Goal: Transaction & Acquisition: Book appointment/travel/reservation

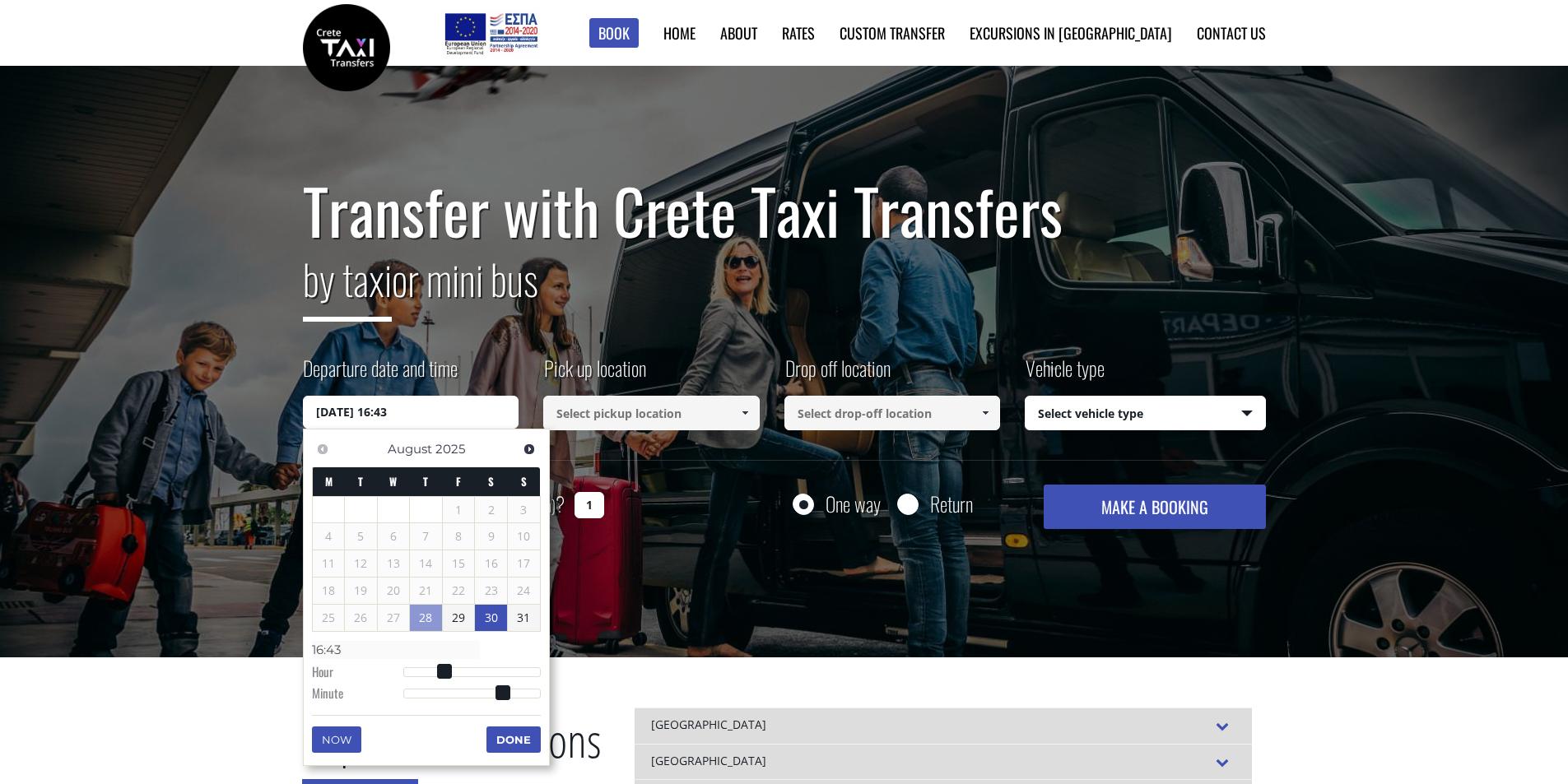
click at [518, 619] on link "31" at bounding box center [524, 618] width 32 height 26
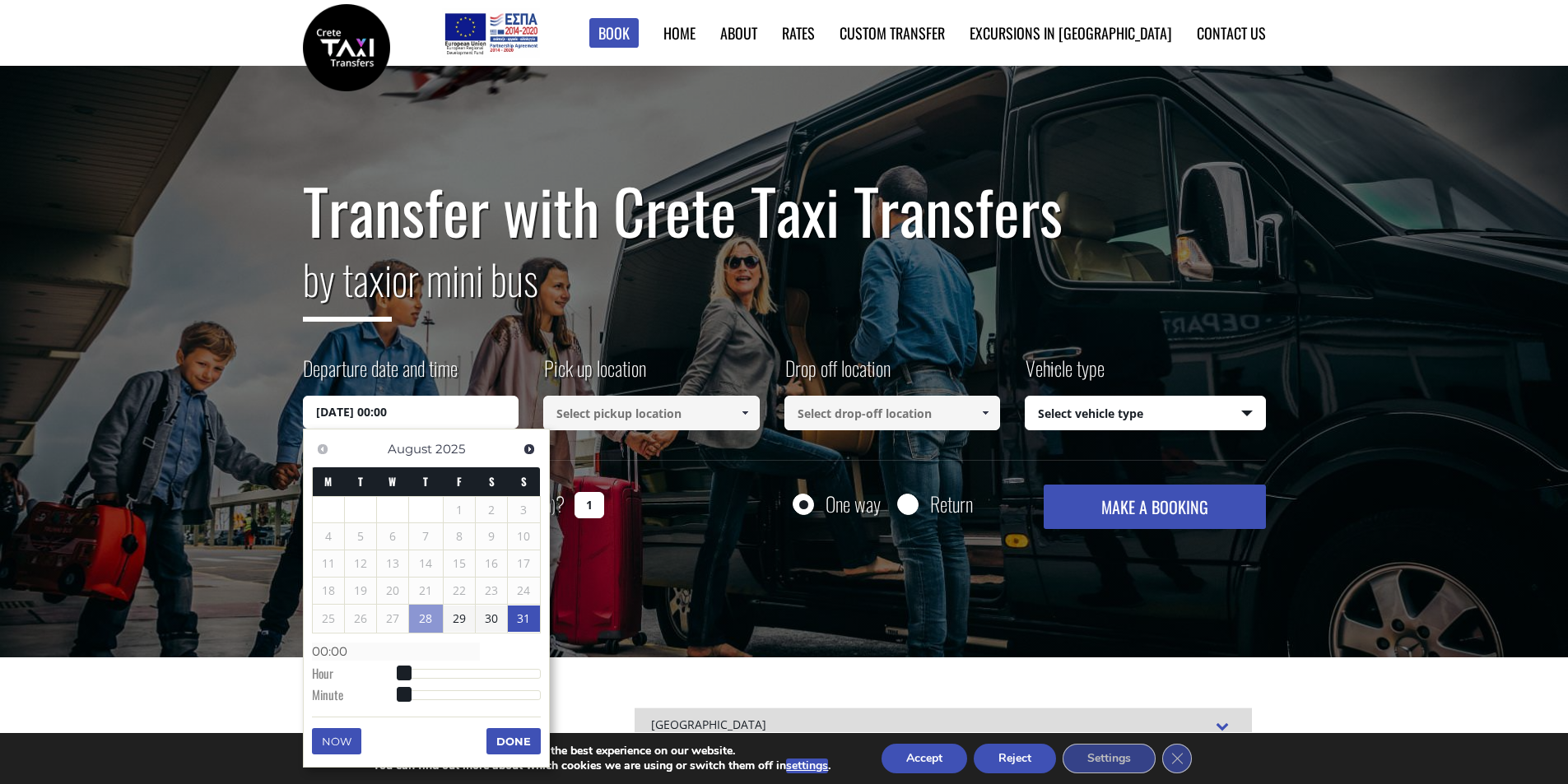
type input "31/08/2025 01:00"
type input "01:00"
type input "31/08/2025 02:00"
type input "02:00"
type input "31/08/2025 03:00"
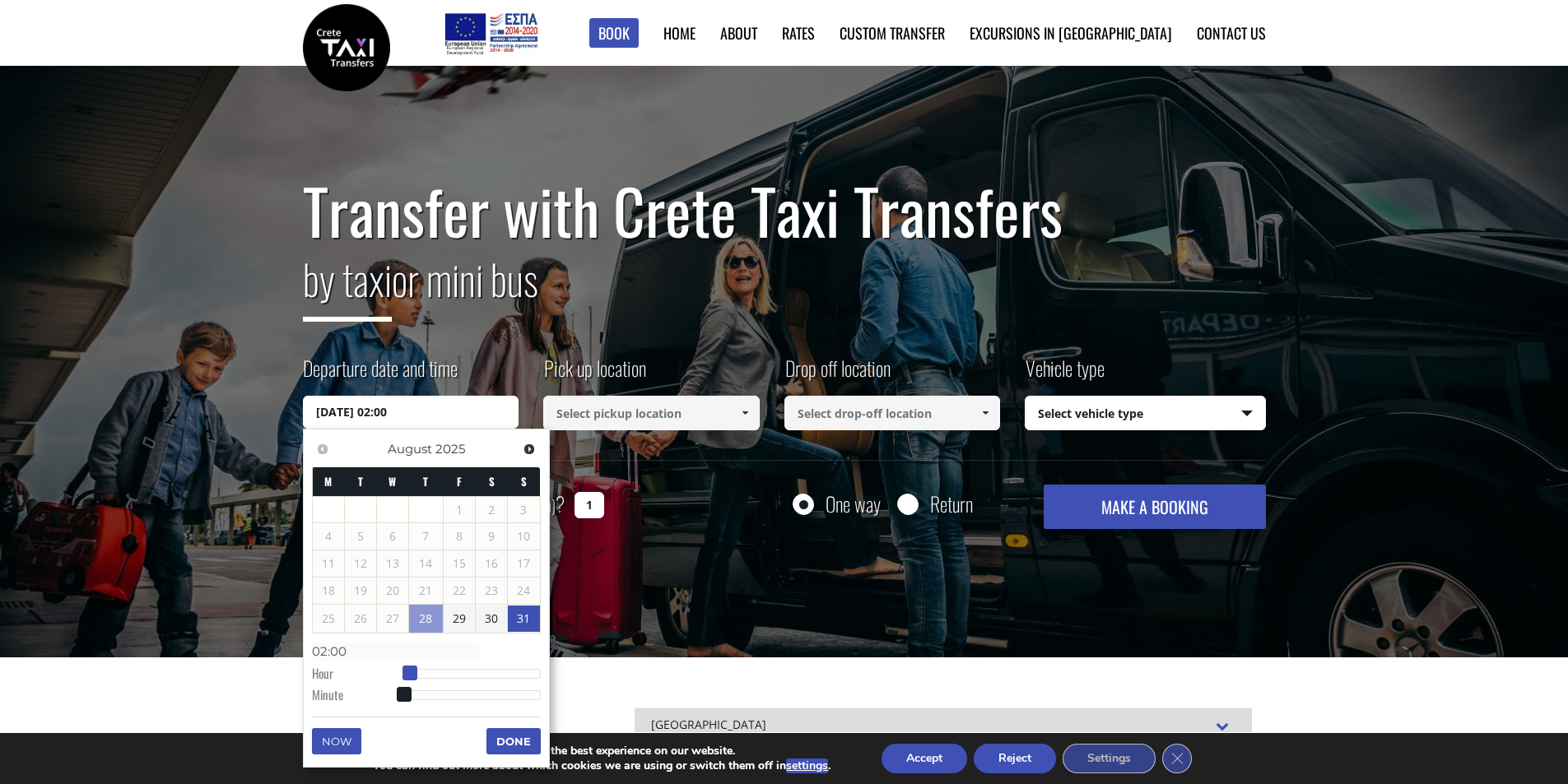
type input "03:00"
type input "31/08/2025 04:00"
type input "04:00"
type input "31/08/2025 05:00"
type input "05:00"
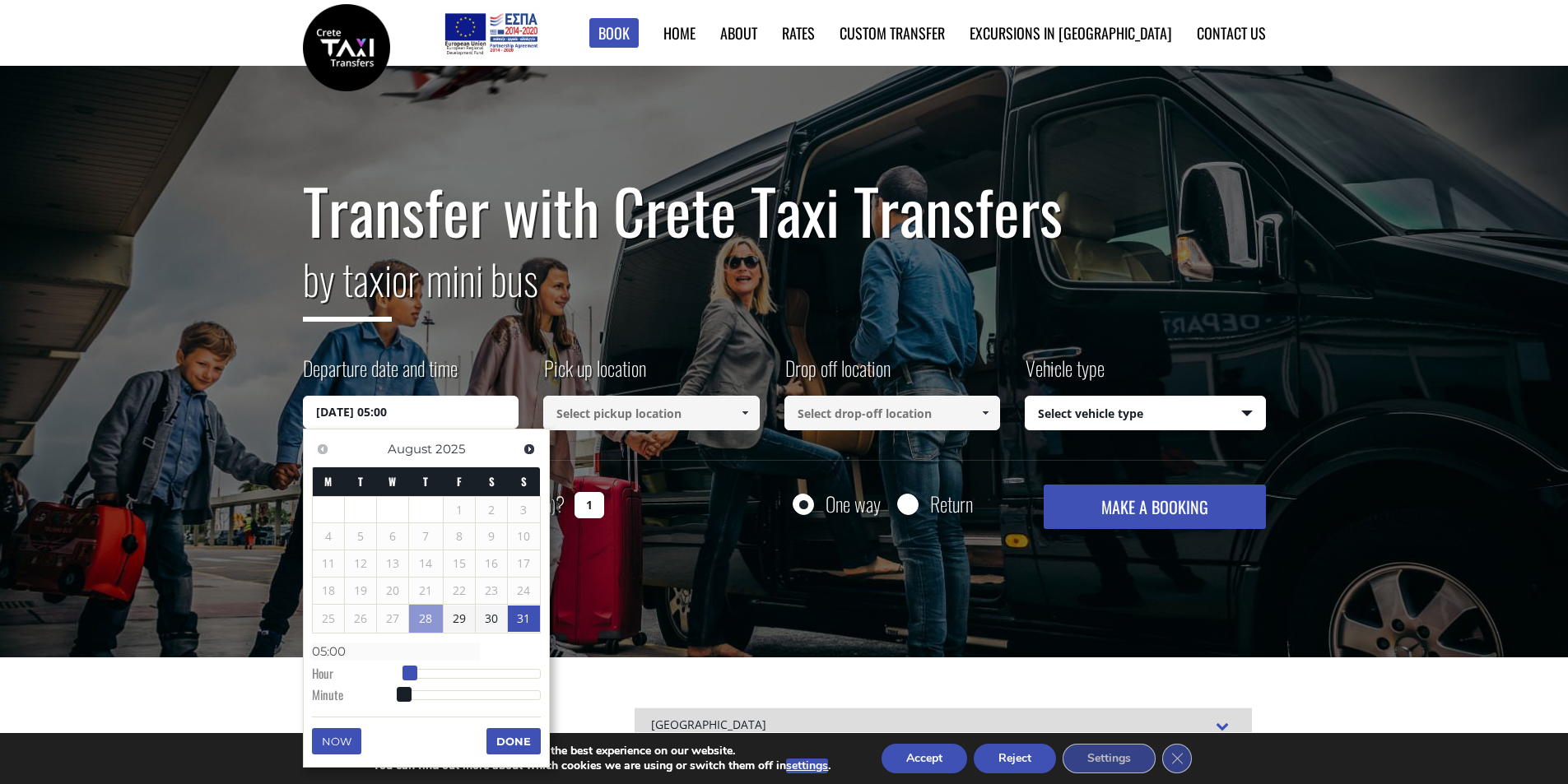
type input "31/08/2025 06:00"
type input "06:00"
type input "31/08/2025 07:00"
type input "07:00"
type input "31/08/2025 08:00"
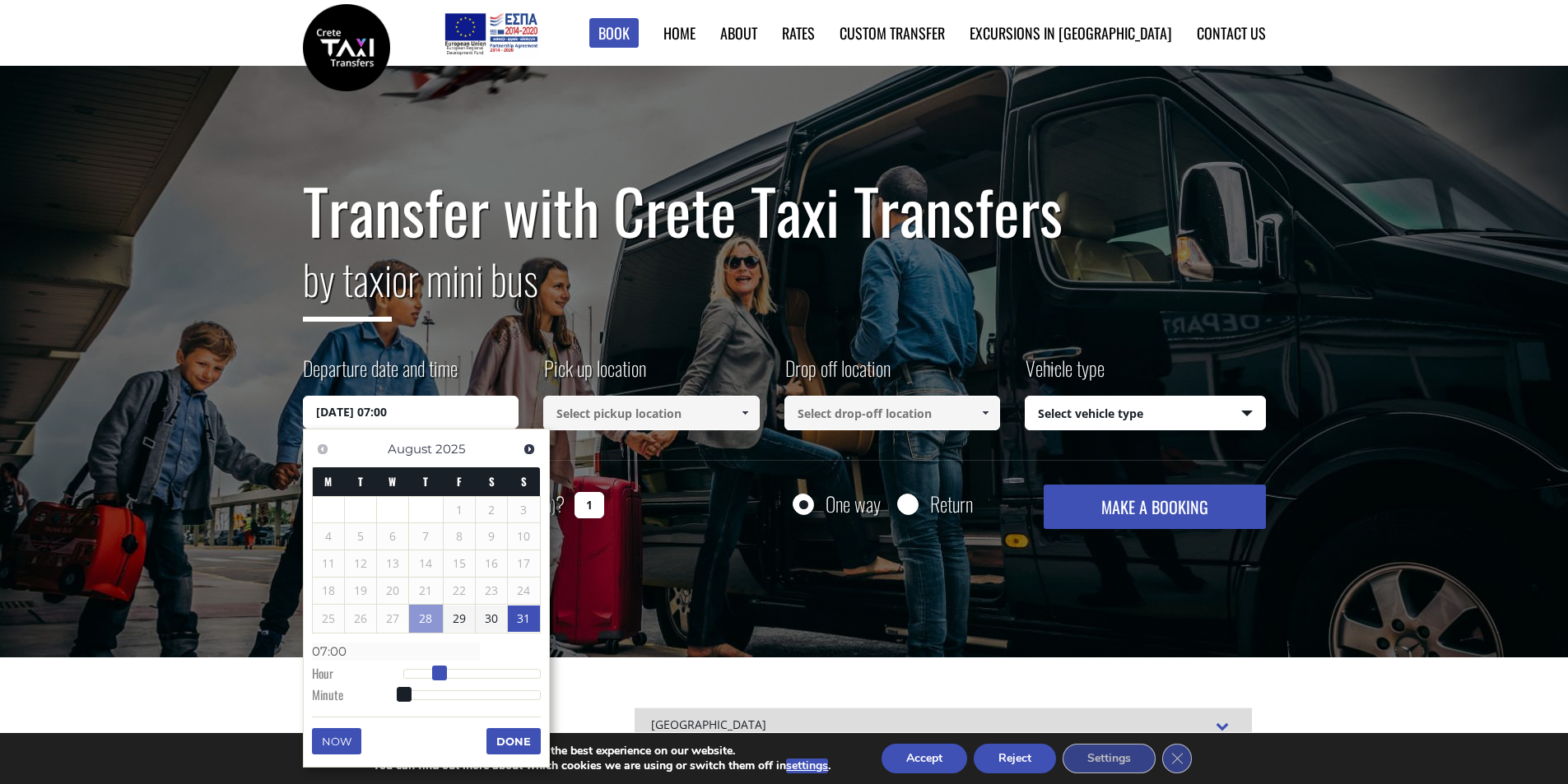
type input "08:00"
type input "31/08/2025 09:00"
type input "09:00"
type input "31/08/2025 10:00"
type input "10:00"
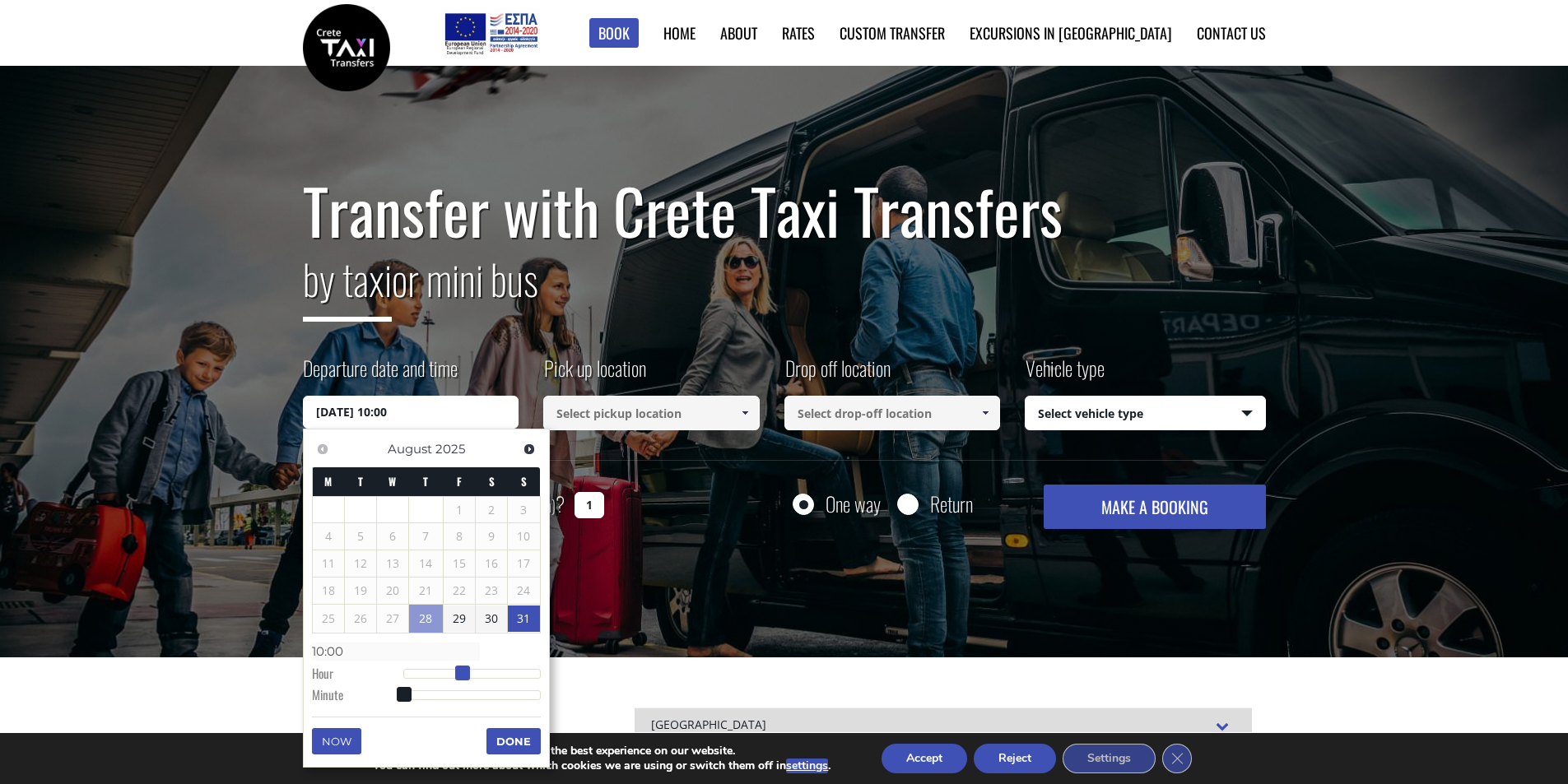
type input "31/08/2025 11:00"
type input "11:00"
type input "31/08/2025 12:00"
type input "12:00"
type input "31/08/2025 13:00"
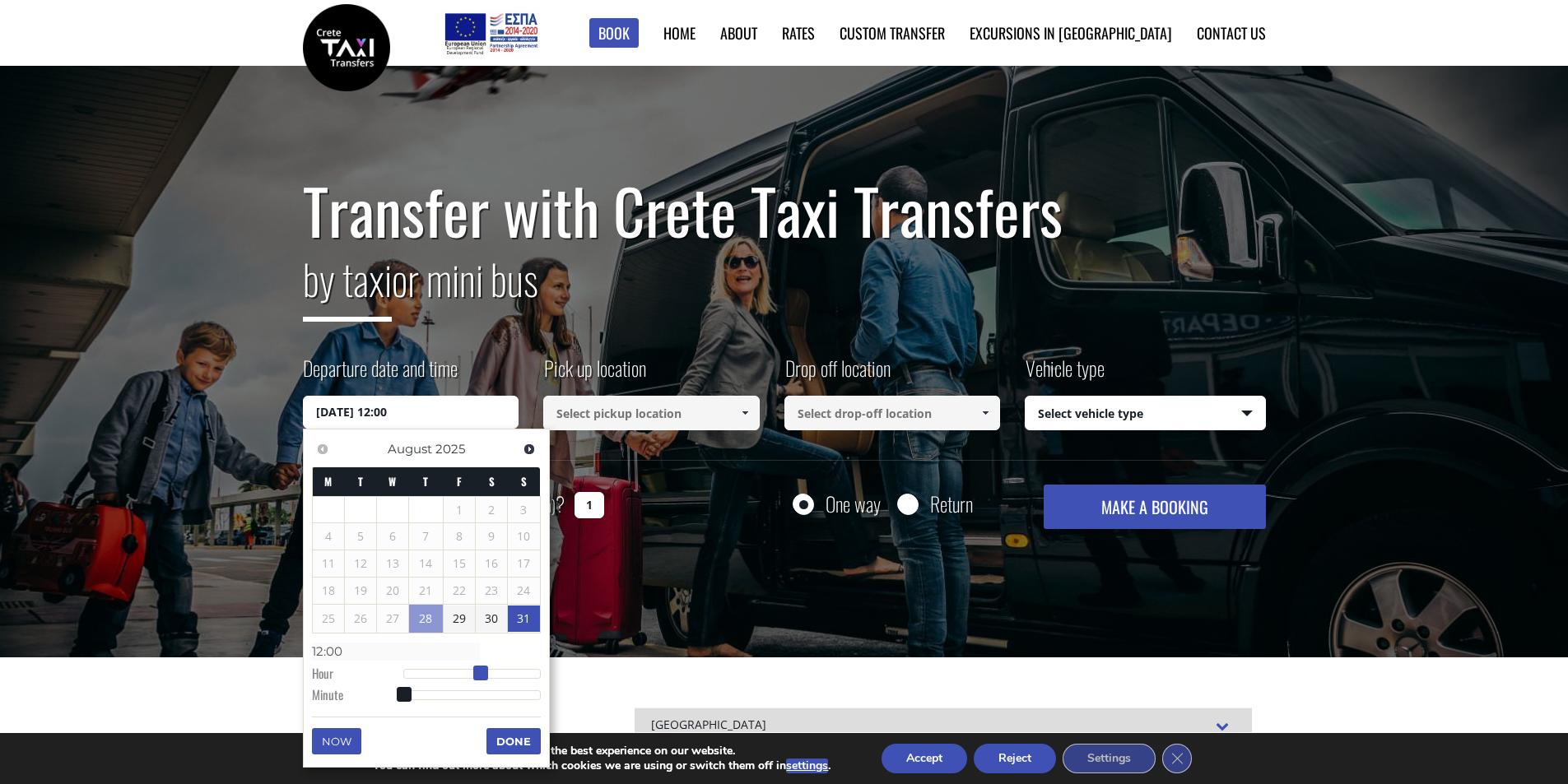
type input "13:00"
type input "31/08/2025 14:00"
type input "14:00"
type input "31/08/2025 15:00"
type input "15:00"
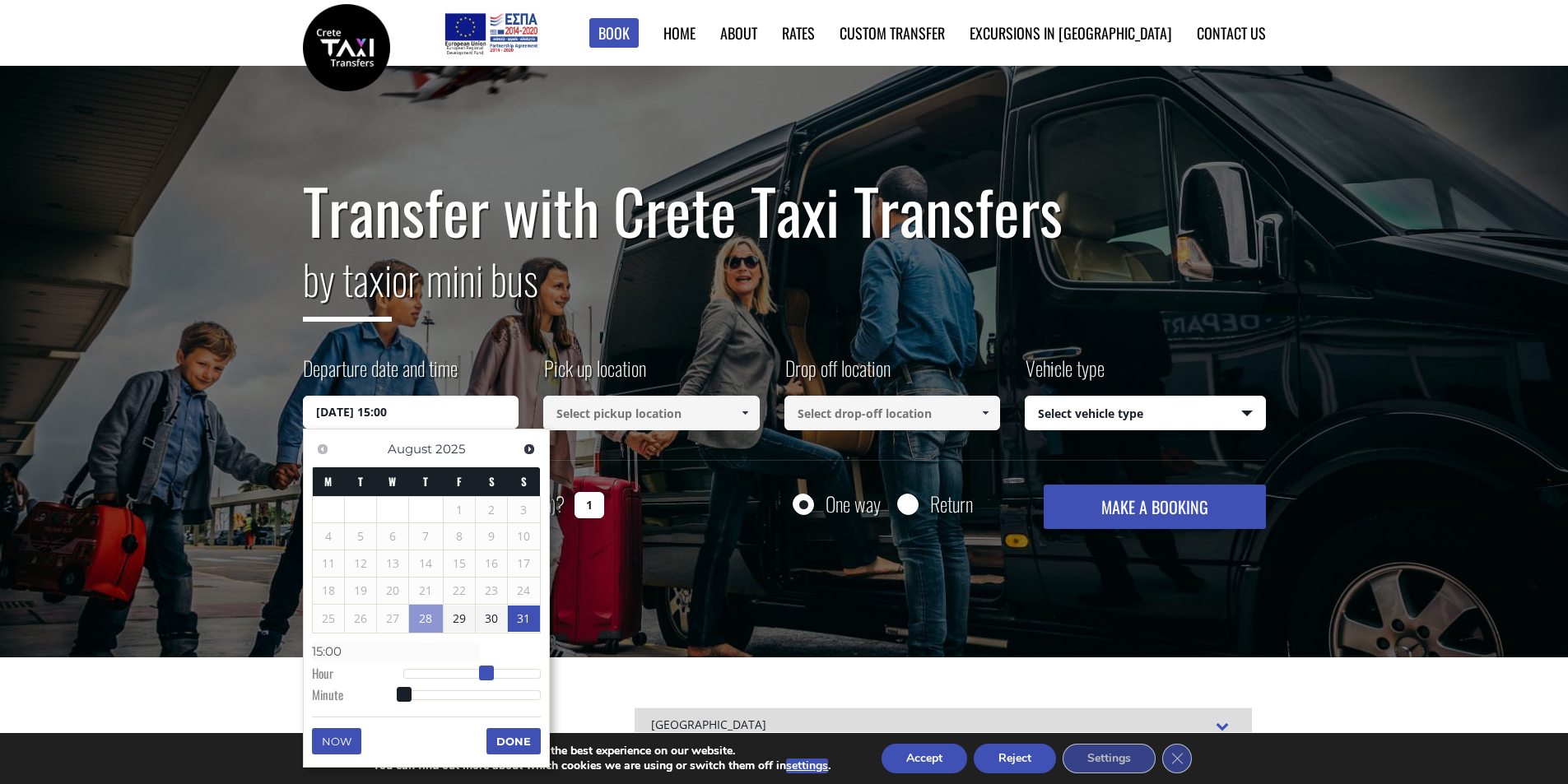
type input "31/08/2025 16:00"
type input "16:00"
type input "31/08/2025 17:00"
type input "17:00"
type input "31/08/2025 18:00"
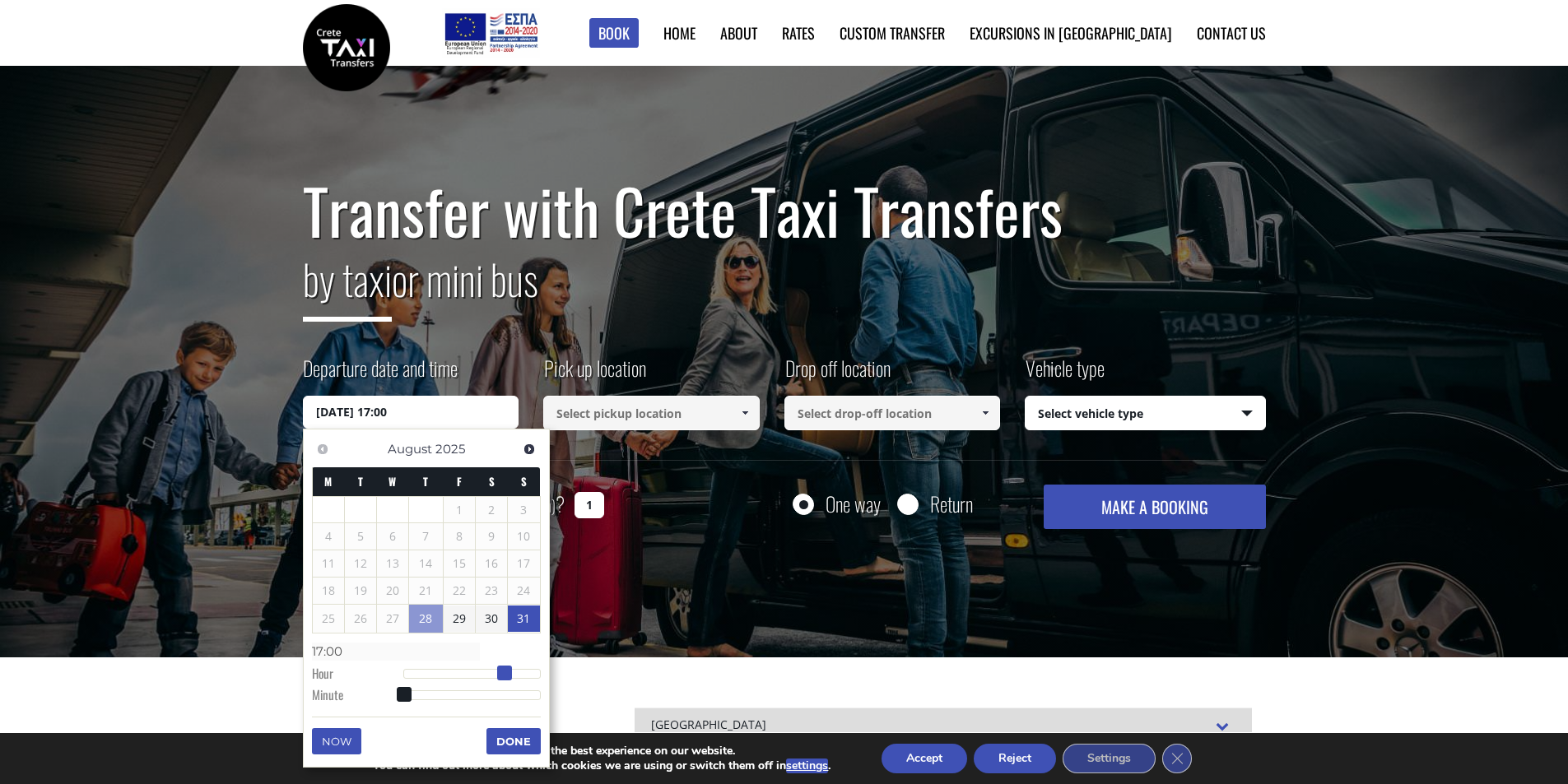
type input "18:00"
type input "31/08/2025 17:00"
type input "17:00"
drag, startPoint x: 410, startPoint y: 677, endPoint x: 505, endPoint y: 671, distance: 95.2
click at [505, 671] on span at bounding box center [505, 673] width 15 height 15
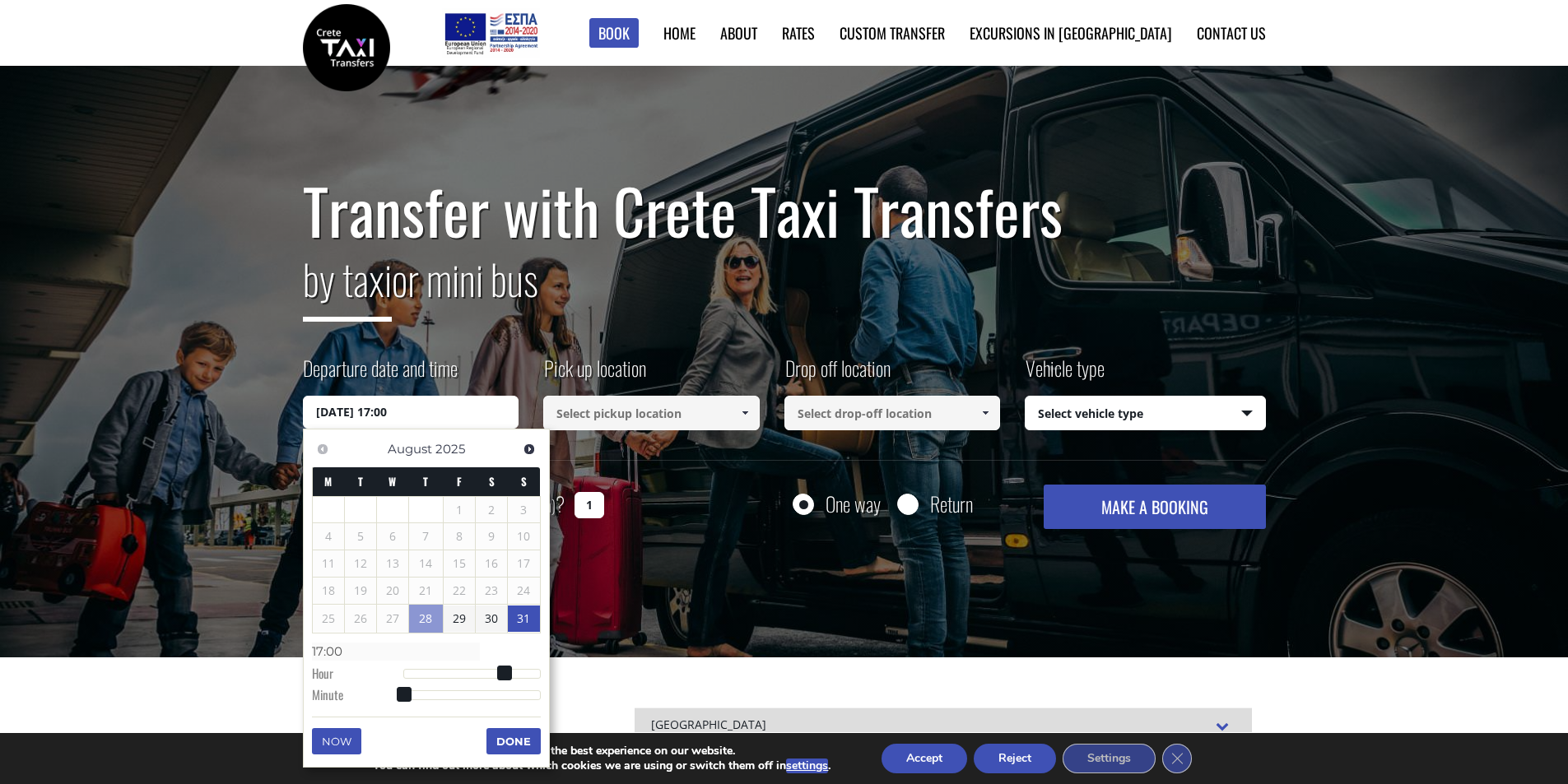
click at [505, 736] on button "Done" at bounding box center [514, 742] width 55 height 26
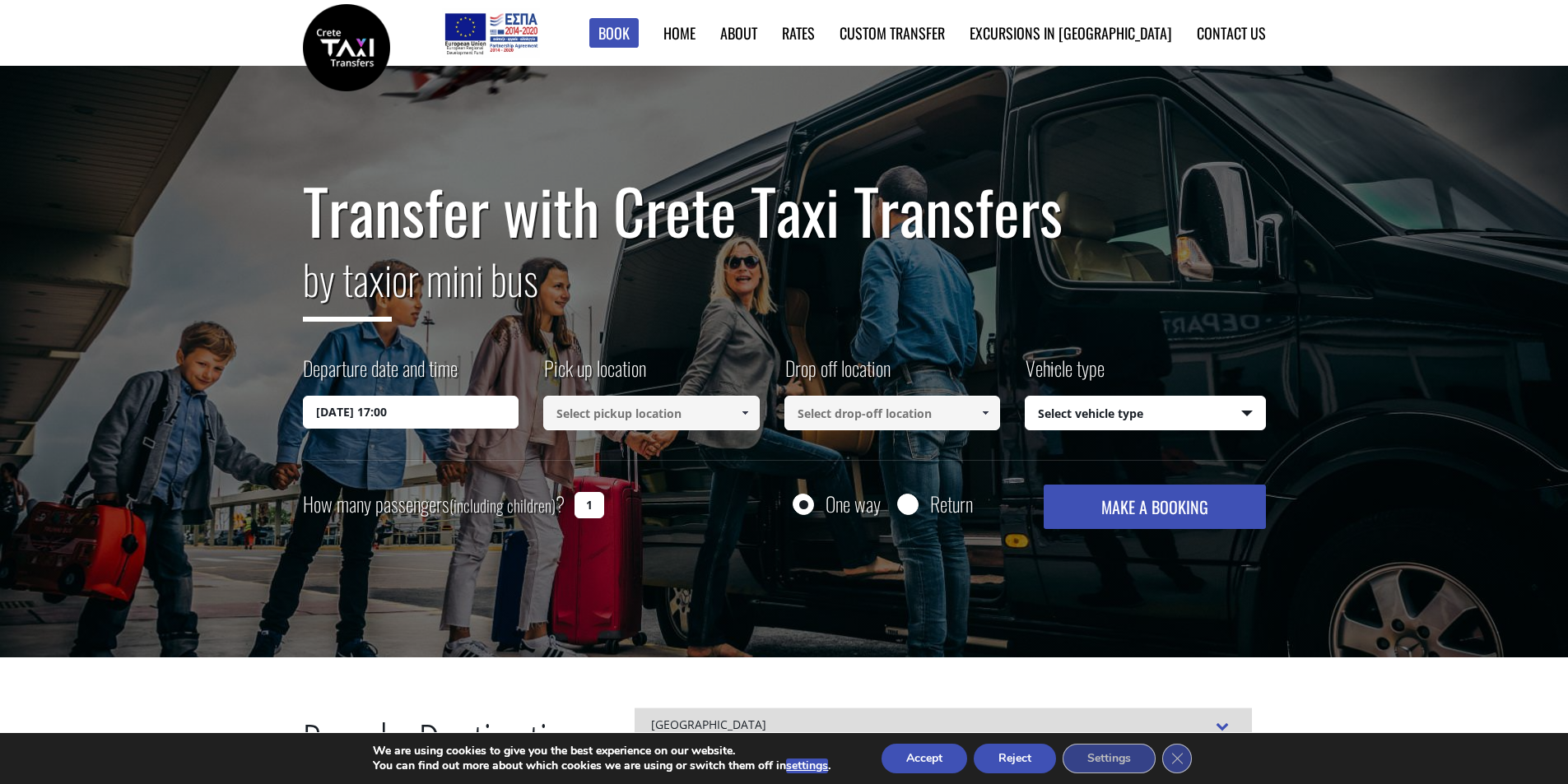
click at [655, 413] on input at bounding box center [650, 412] width 216 height 35
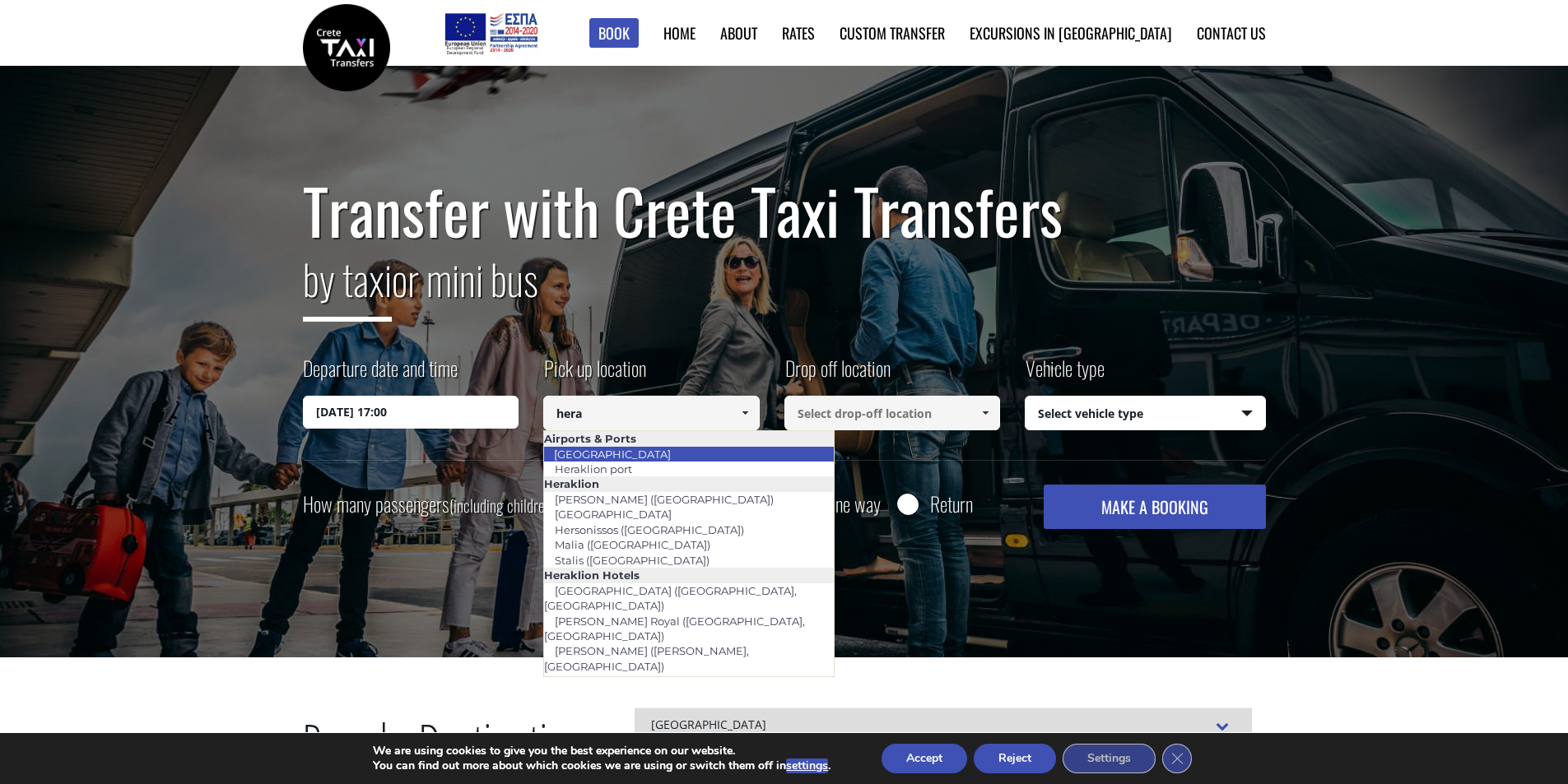
click at [674, 457] on li "Heraklion airport" at bounding box center [688, 454] width 290 height 15
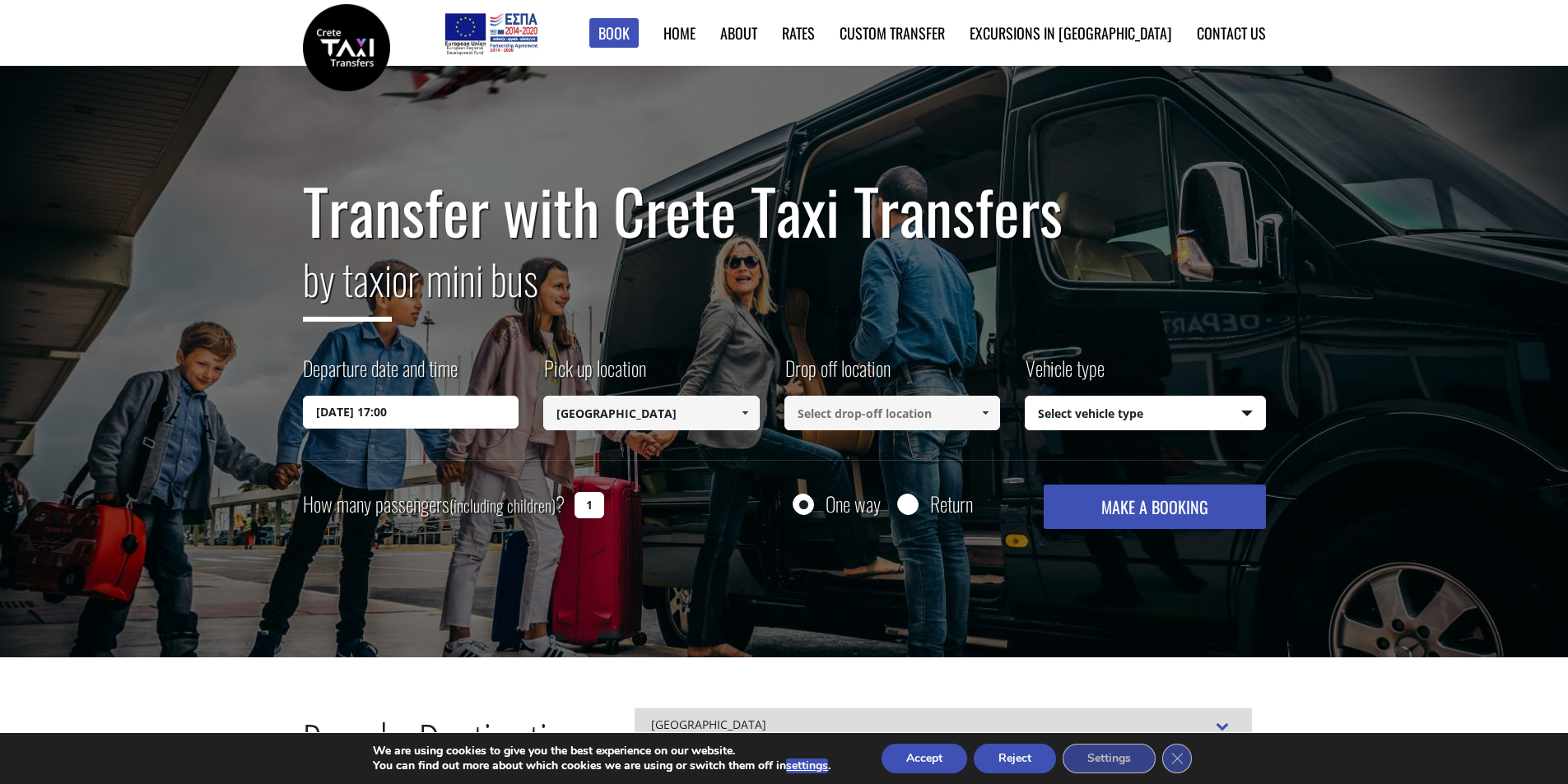
type input "Heraklion airport"
click at [829, 418] on input at bounding box center [892, 412] width 216 height 35
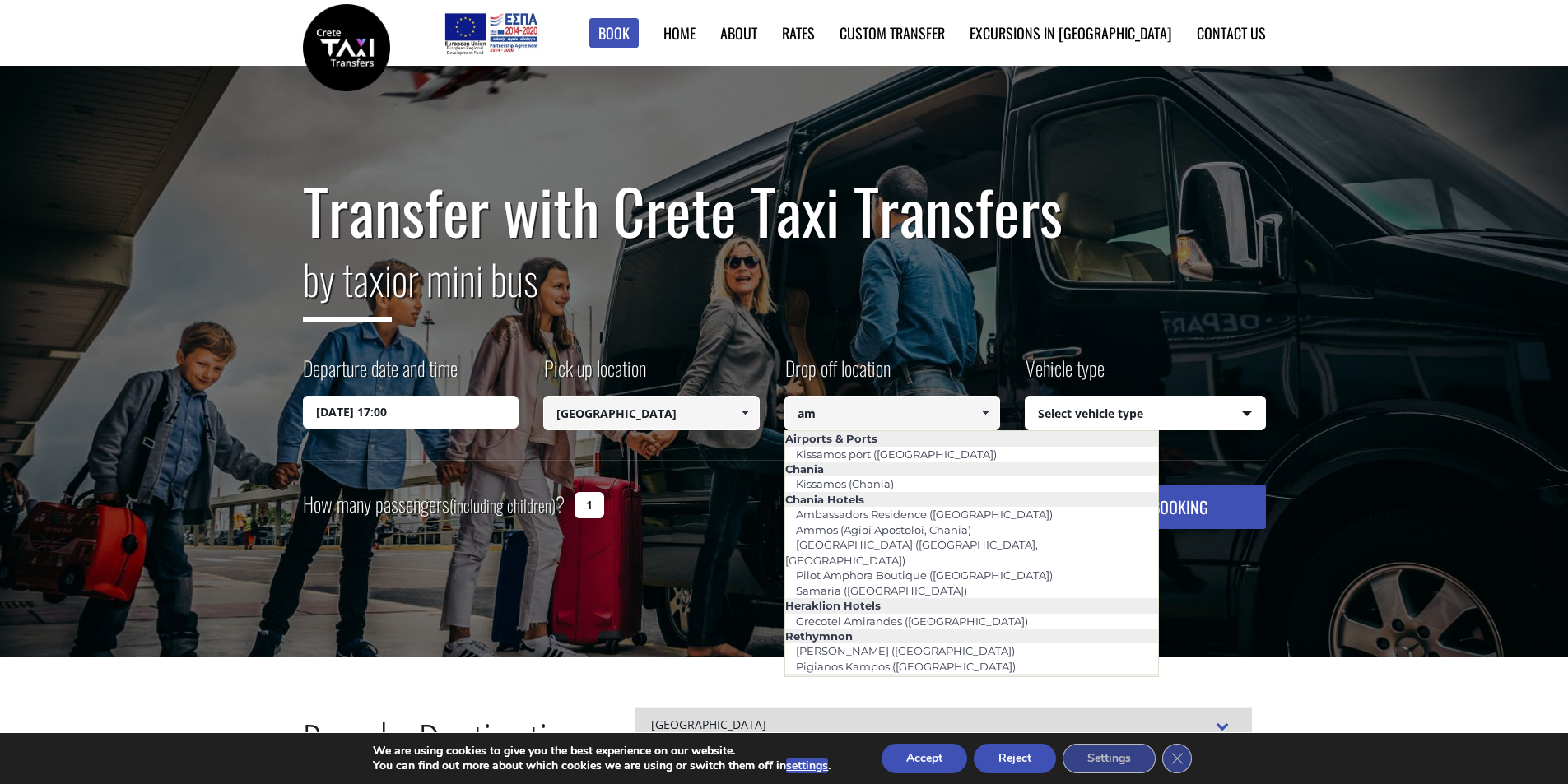
type input "a"
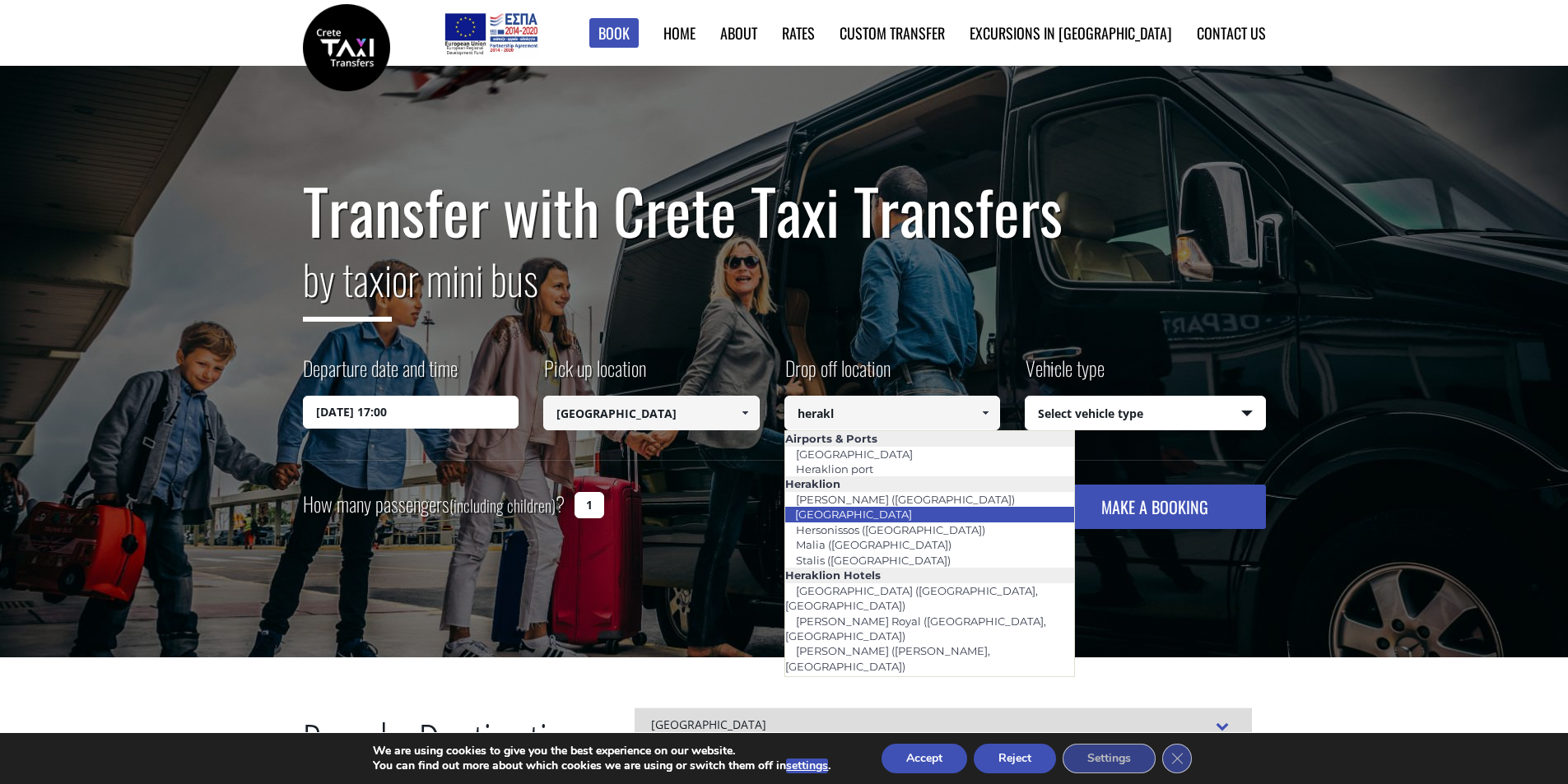
click at [864, 515] on link "Heraklion city" at bounding box center [853, 514] width 138 height 23
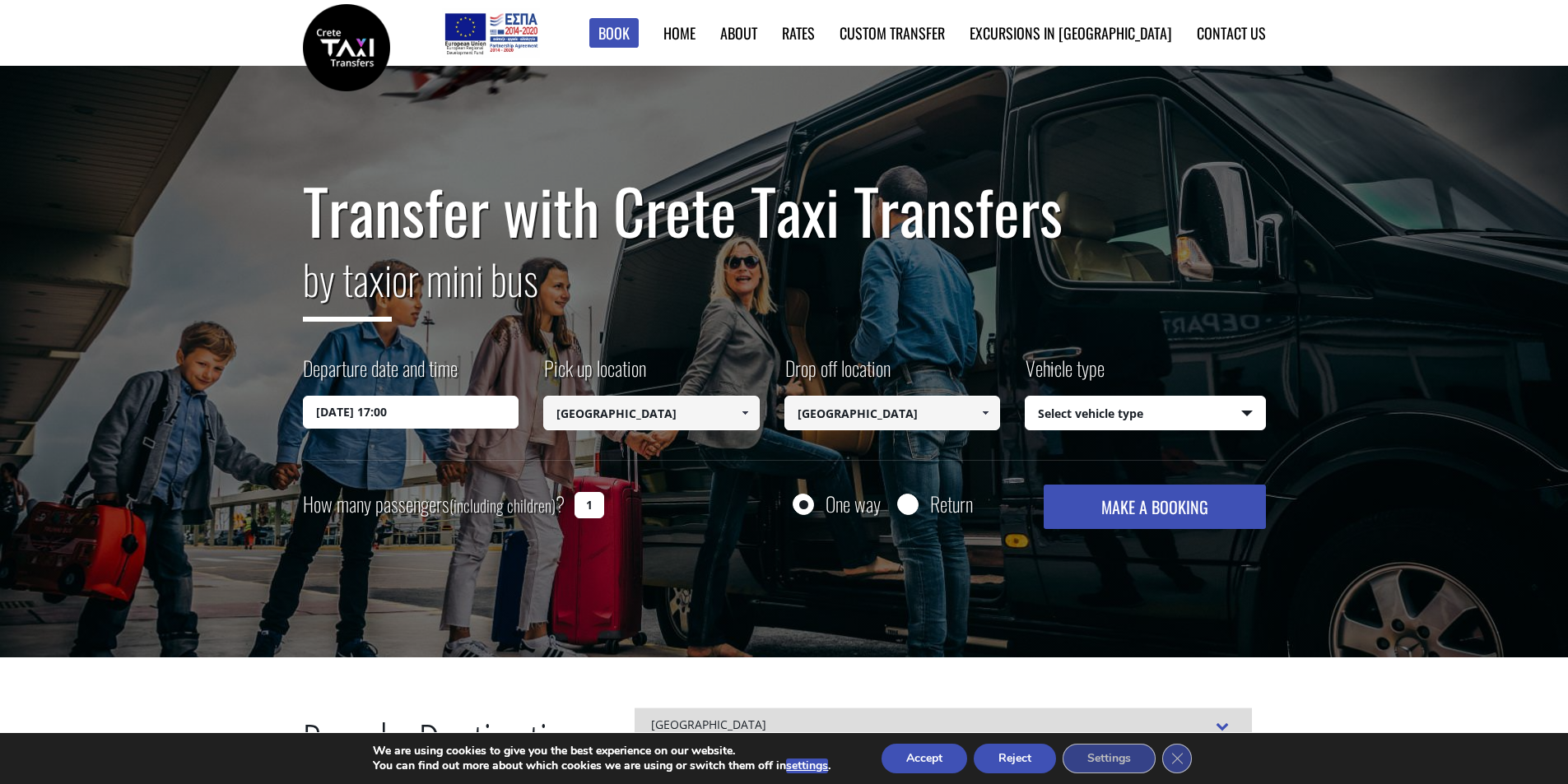
drag, startPoint x: 901, startPoint y: 418, endPoint x: 739, endPoint y: 416, distance: 162.0
click at [739, 416] on div "Departure date and time 31/08/2025 17:00 Pick up location Select pickup locatio…" at bounding box center [784, 407] width 963 height 106
type input "Amounda bay"
click at [1051, 421] on select "Select vehicle type Taxi (4 passengers) Mercedes E Class Mini Van (7 passengers…" at bounding box center [1145, 413] width 240 height 35
select select "540"
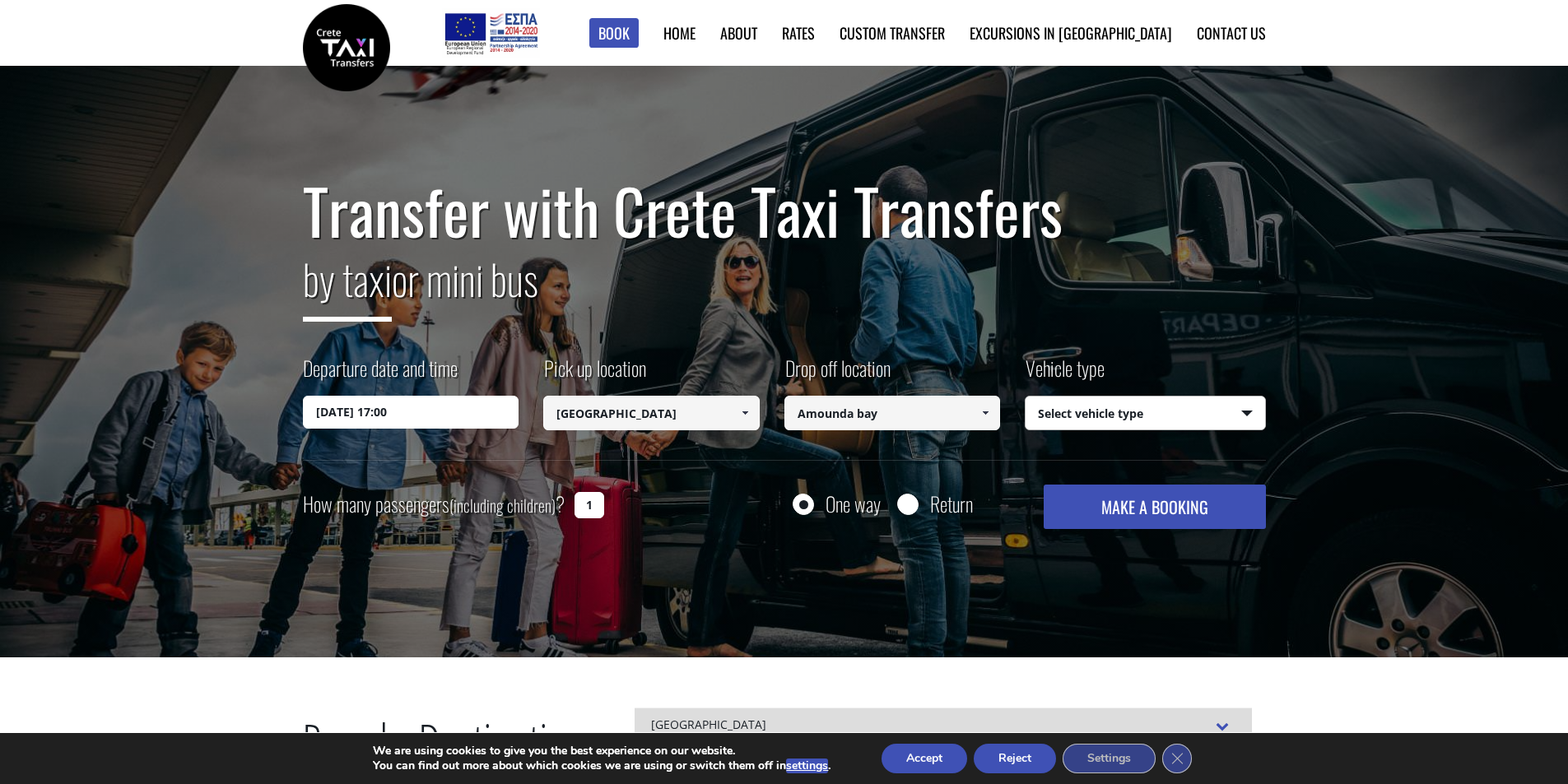
click at [1025, 396] on select "Select vehicle type Taxi (4 passengers) Mercedes E Class Mini Van (7 passengers…" at bounding box center [1145, 413] width 240 height 35
click at [1092, 504] on button "MAKE A BOOKING" at bounding box center [1154, 507] width 222 height 44
click at [815, 37] on link "Rates" at bounding box center [798, 33] width 33 height 22
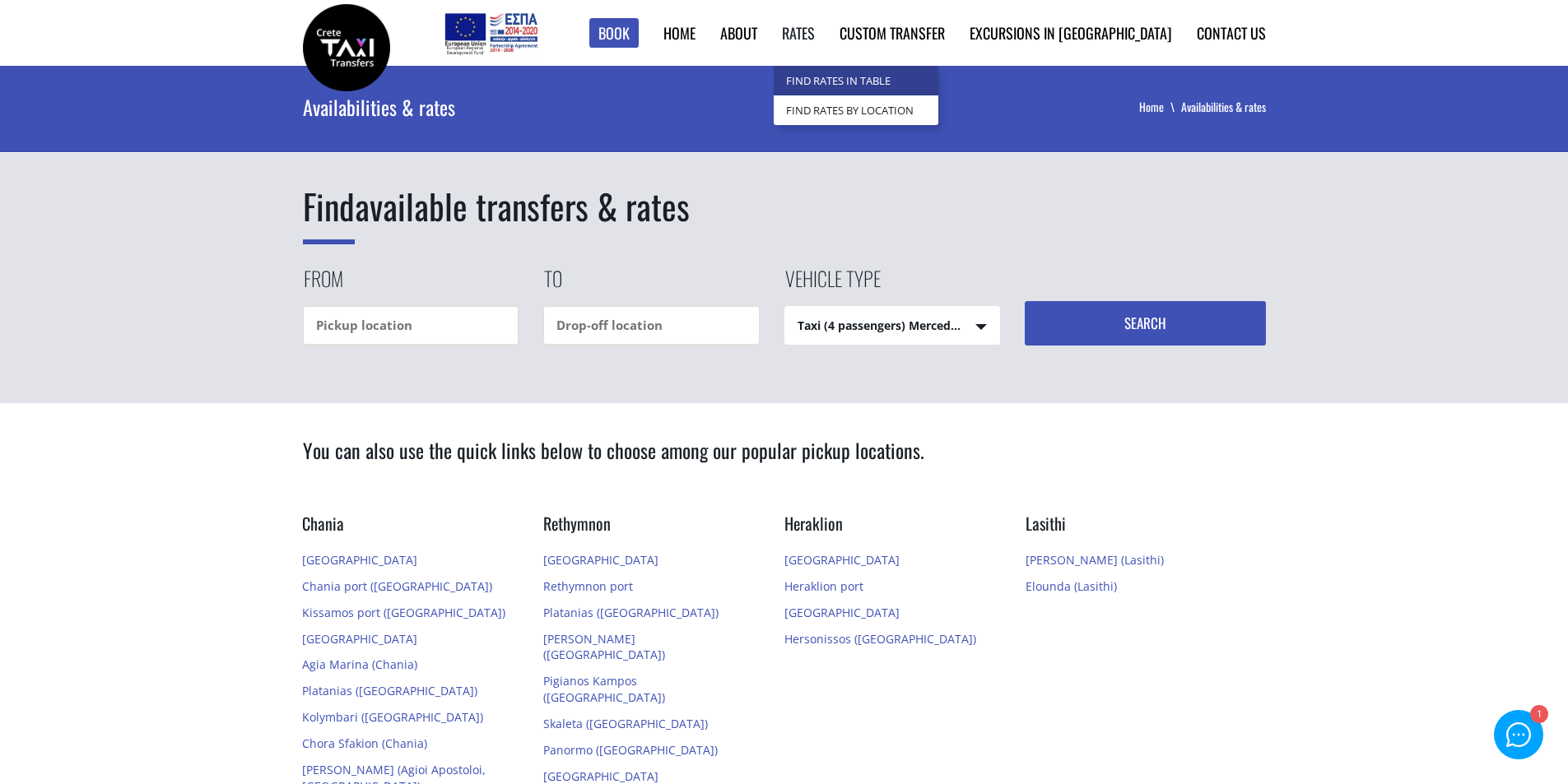
click at [877, 80] on link "Find Rates in Table" at bounding box center [856, 80] width 164 height 29
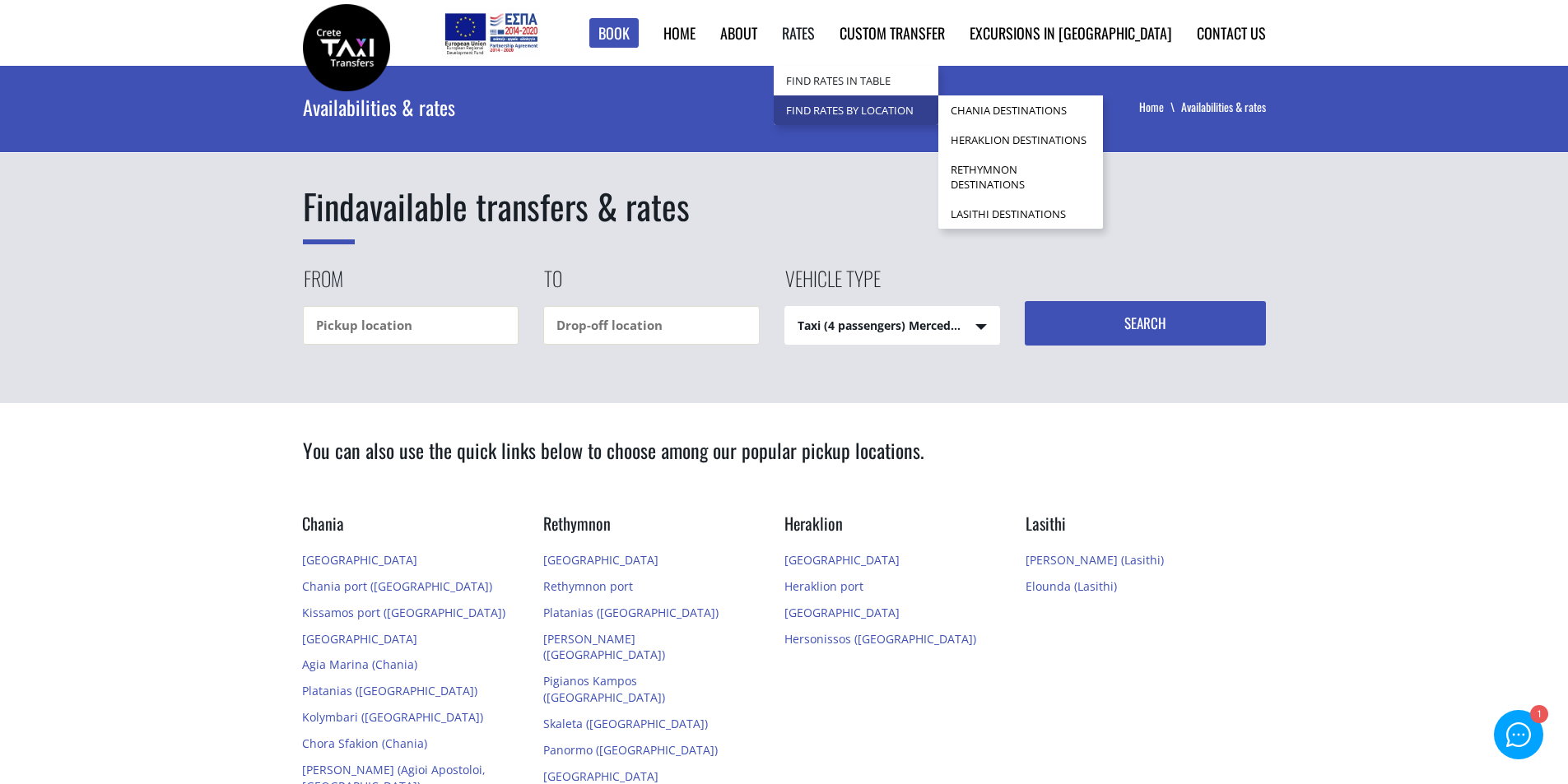
click at [876, 108] on link "Find Rates by Location" at bounding box center [856, 109] width 164 height 29
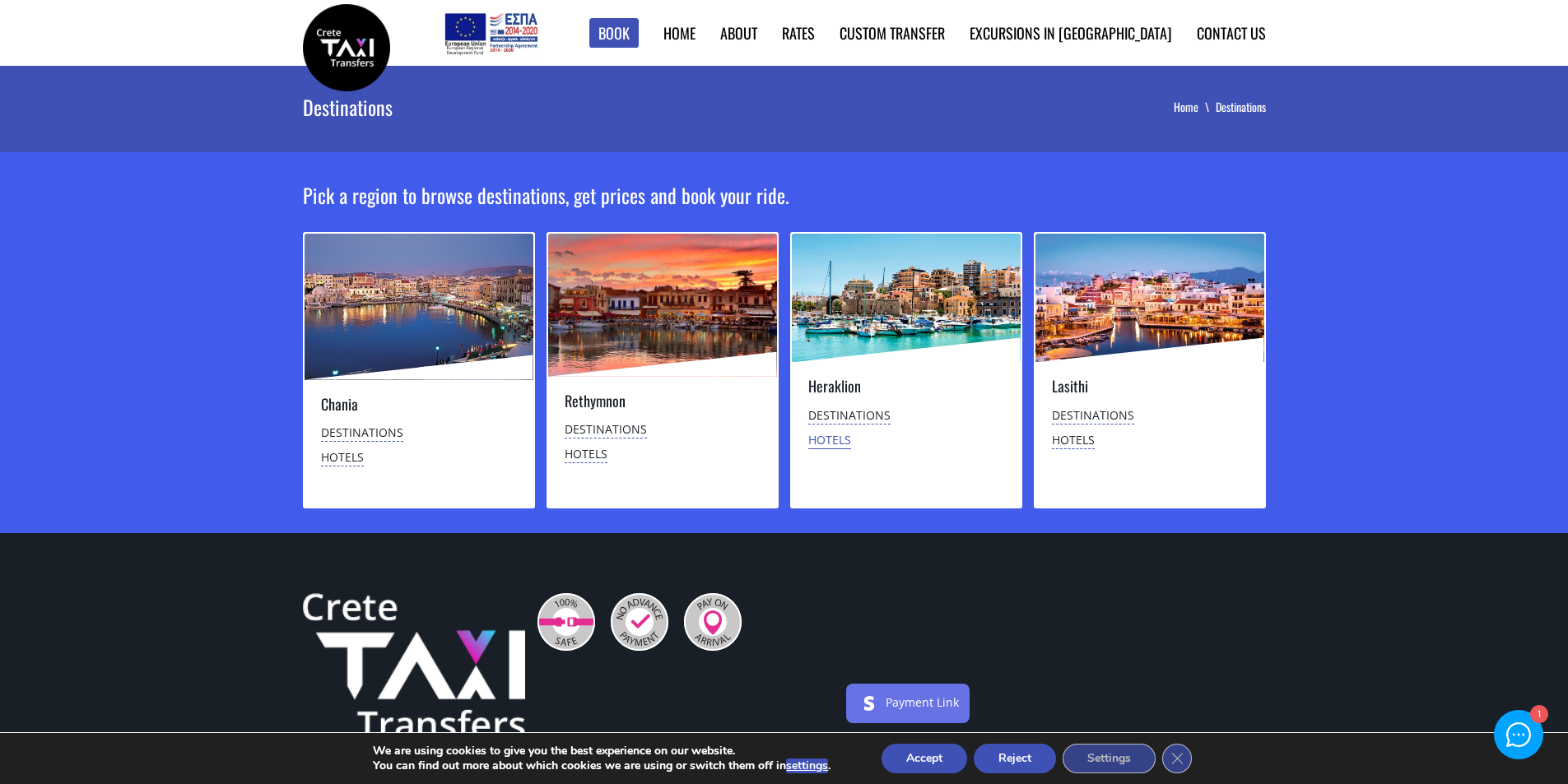
click at [842, 433] on link "Hotels" at bounding box center [829, 441] width 42 height 17
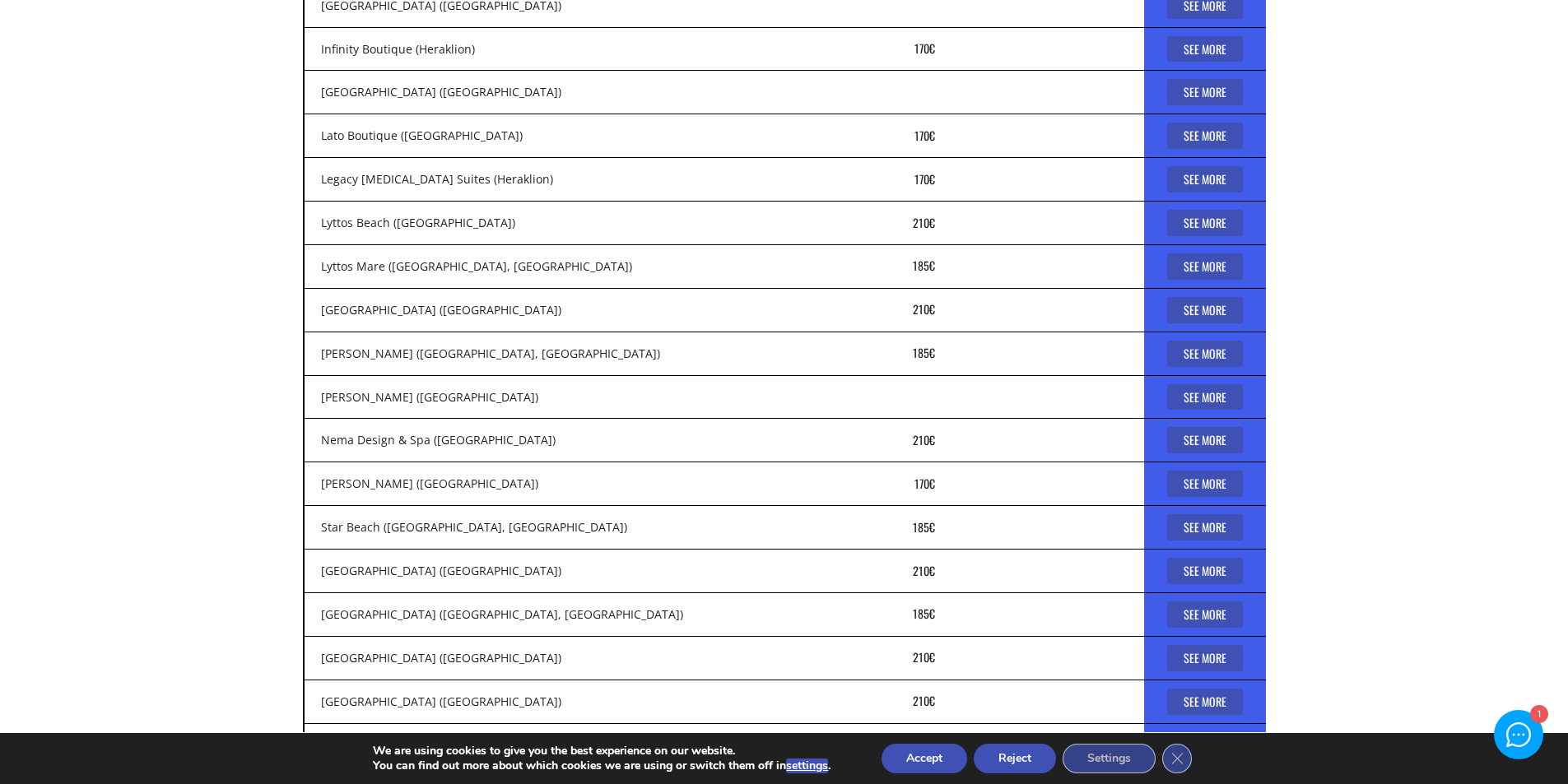
scroll to position [1892, 0]
